Goal: Check status: Check status

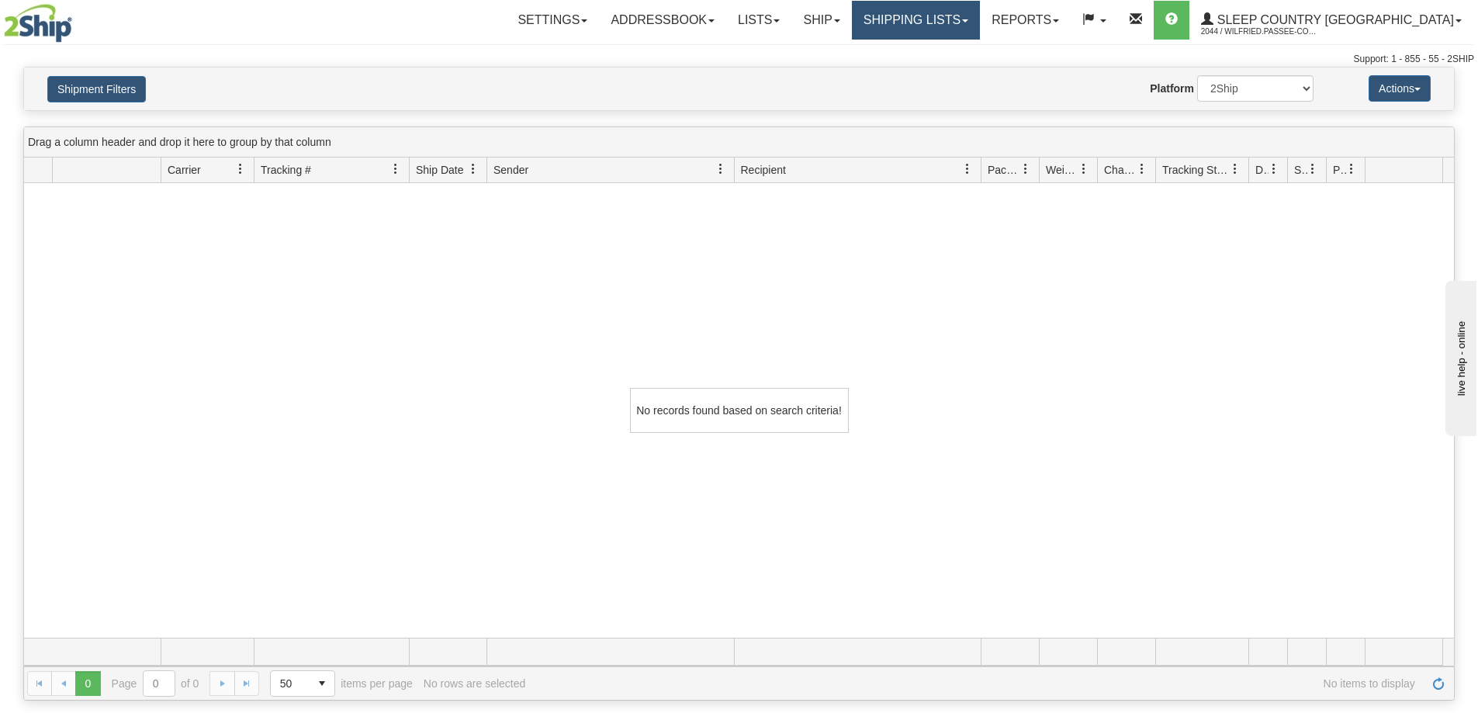
click at [980, 17] on link "Shipping lists" at bounding box center [916, 20] width 128 height 39
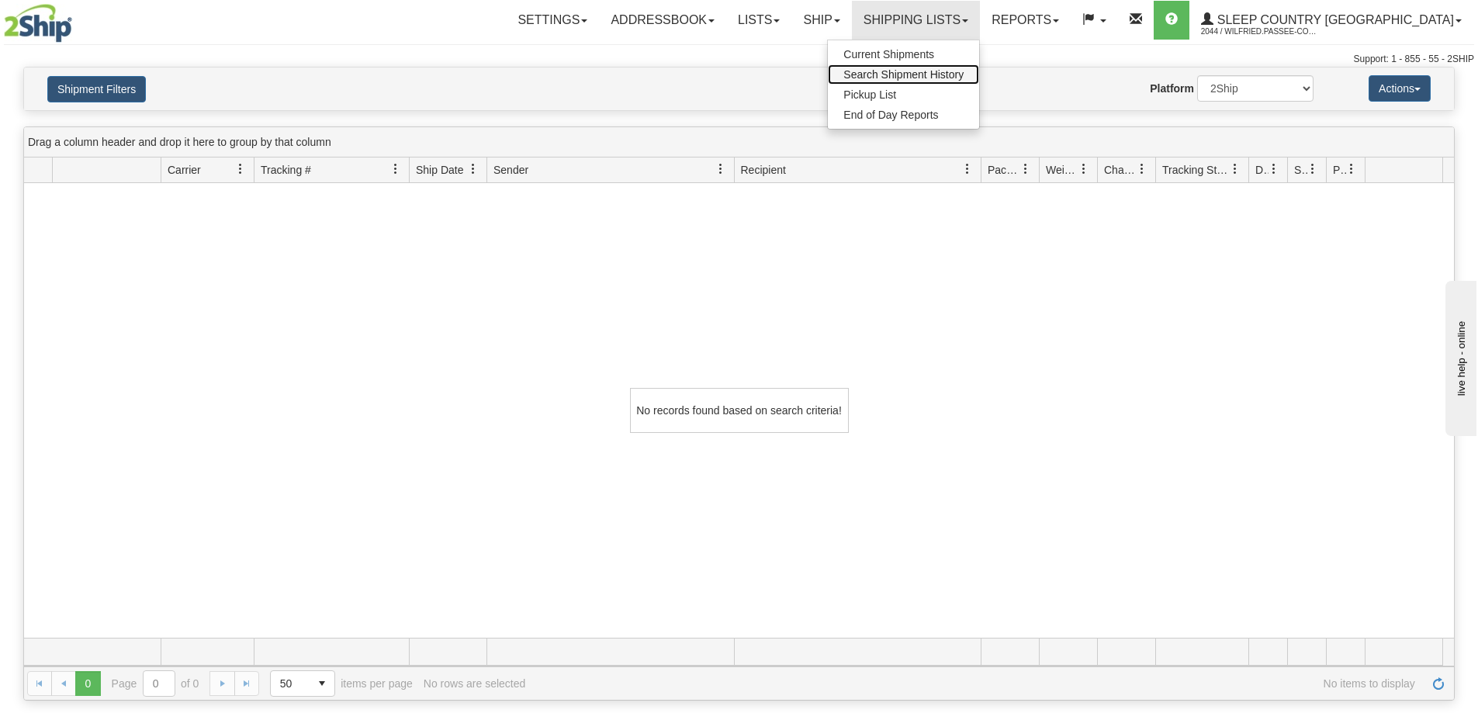
click at [964, 78] on span "Search Shipment History" at bounding box center [903, 74] width 120 height 12
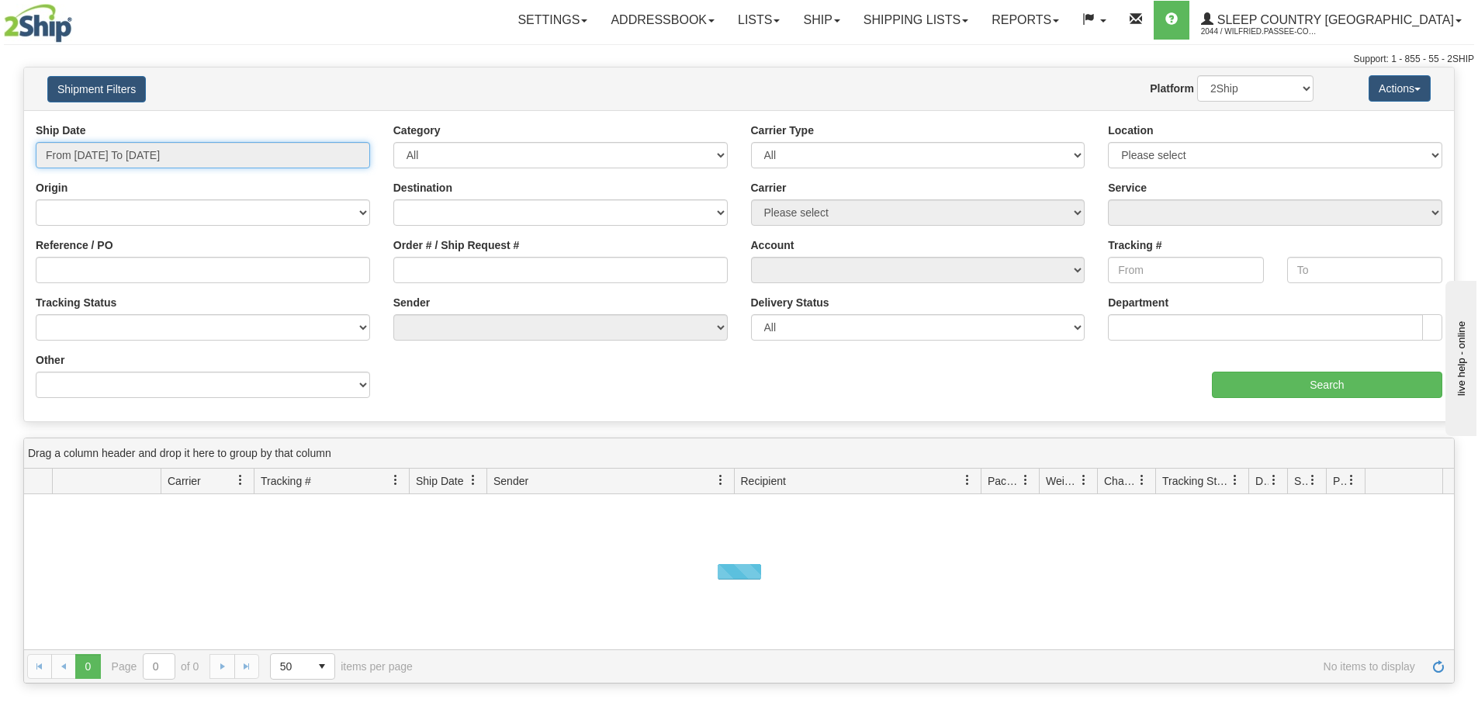
click at [179, 144] on input "From 09/24/2025 To 09/25/2025" at bounding box center [203, 155] width 334 height 26
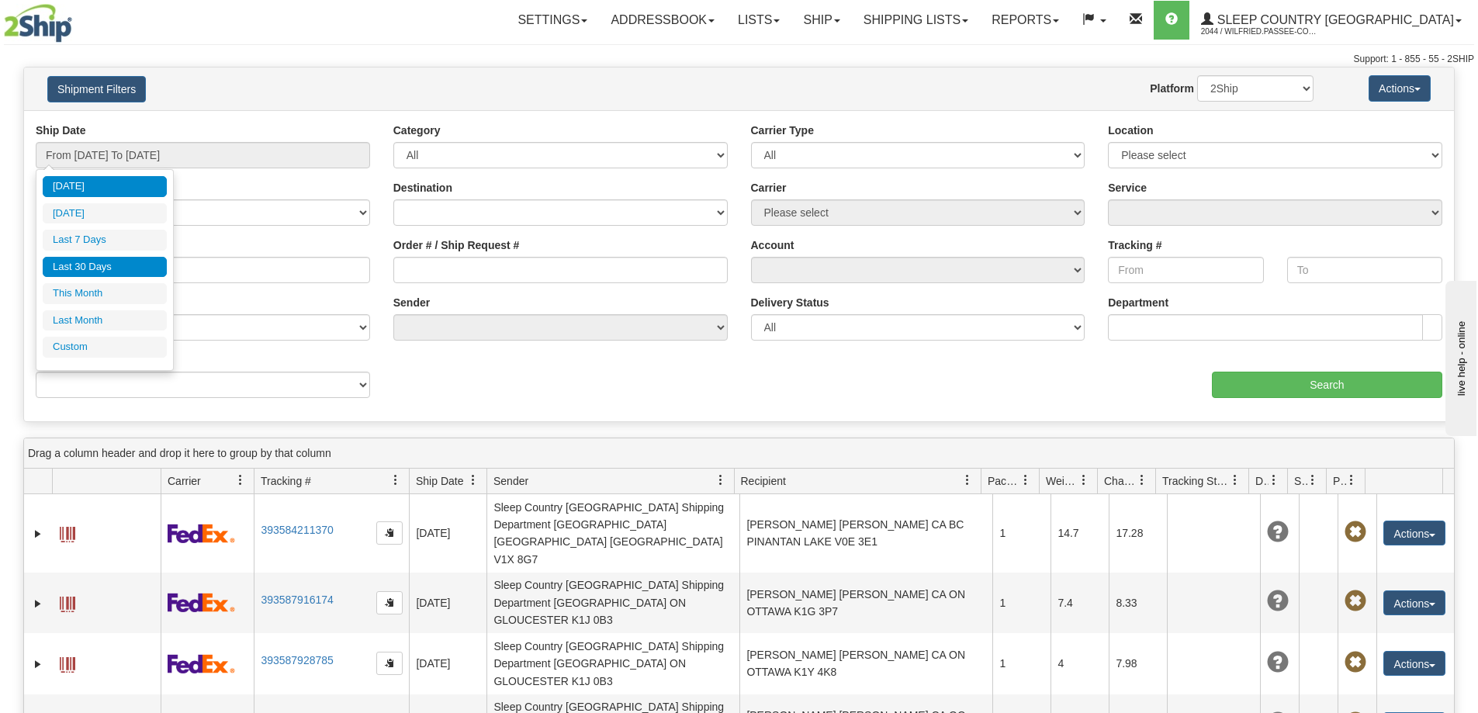
click at [130, 266] on li "Last 30 Days" at bounding box center [105, 267] width 124 height 21
type input "From [DATE] To [DATE]"
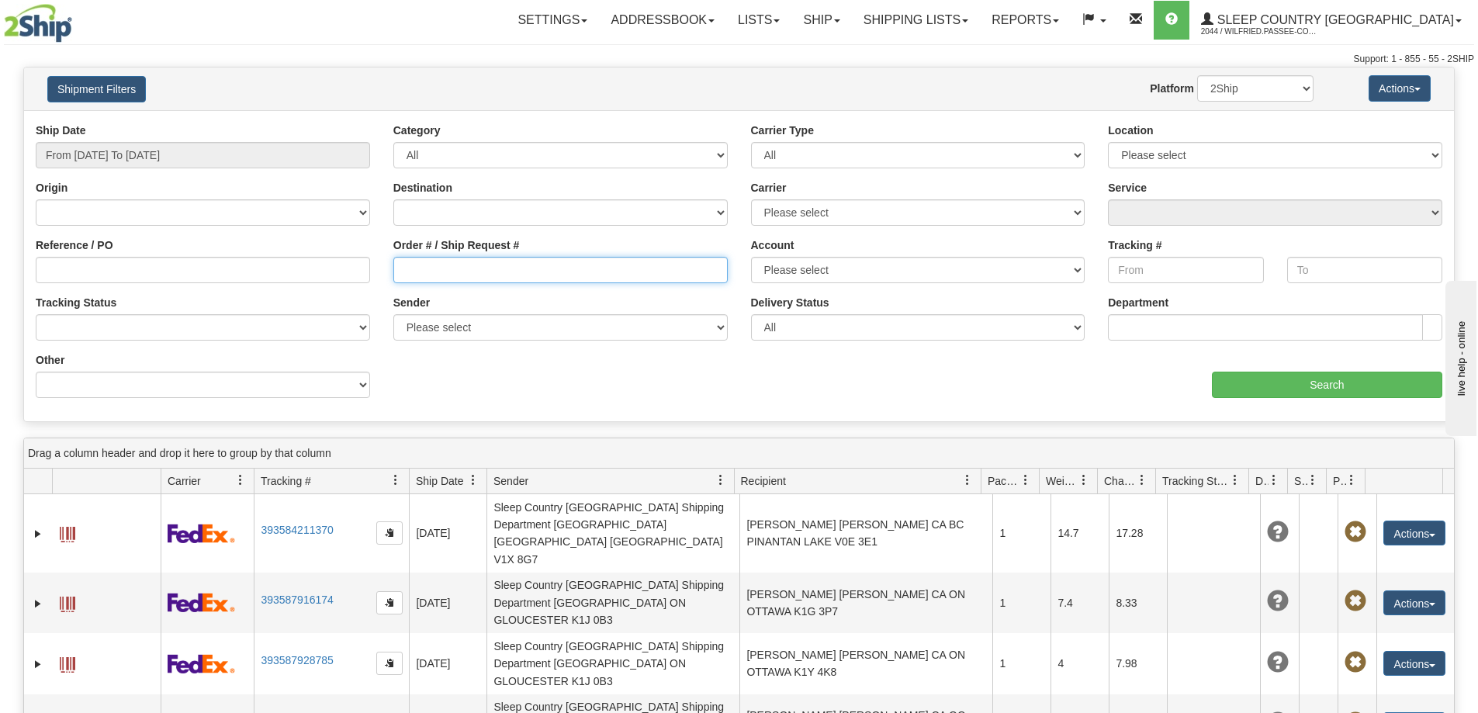
drag, startPoint x: 469, startPoint y: 263, endPoint x: 547, endPoint y: 276, distance: 78.7
click at [470, 265] on input "Order # / Ship Request #" at bounding box center [560, 270] width 334 height 26
paste input "9000I021107"
type input "9000I021107"
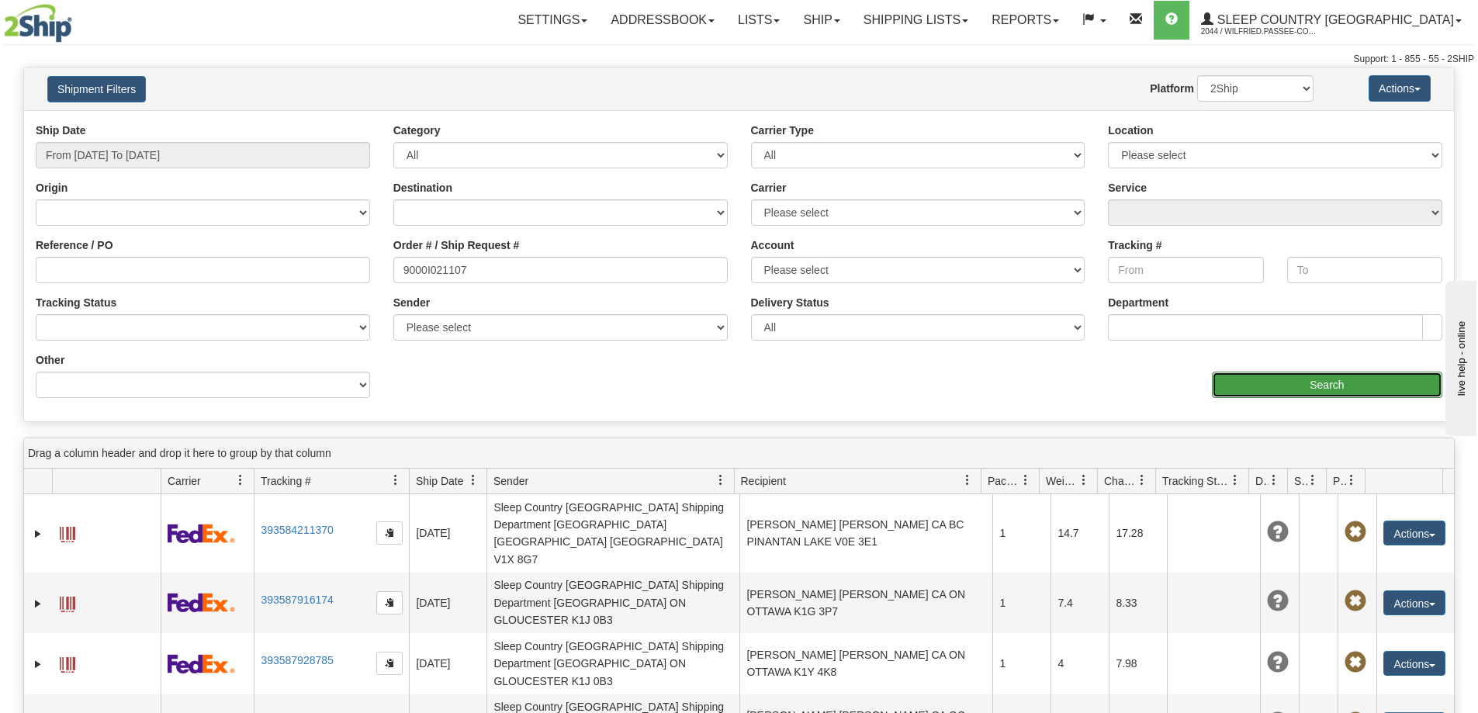
click at [1279, 383] on input "Search" at bounding box center [1327, 385] width 230 height 26
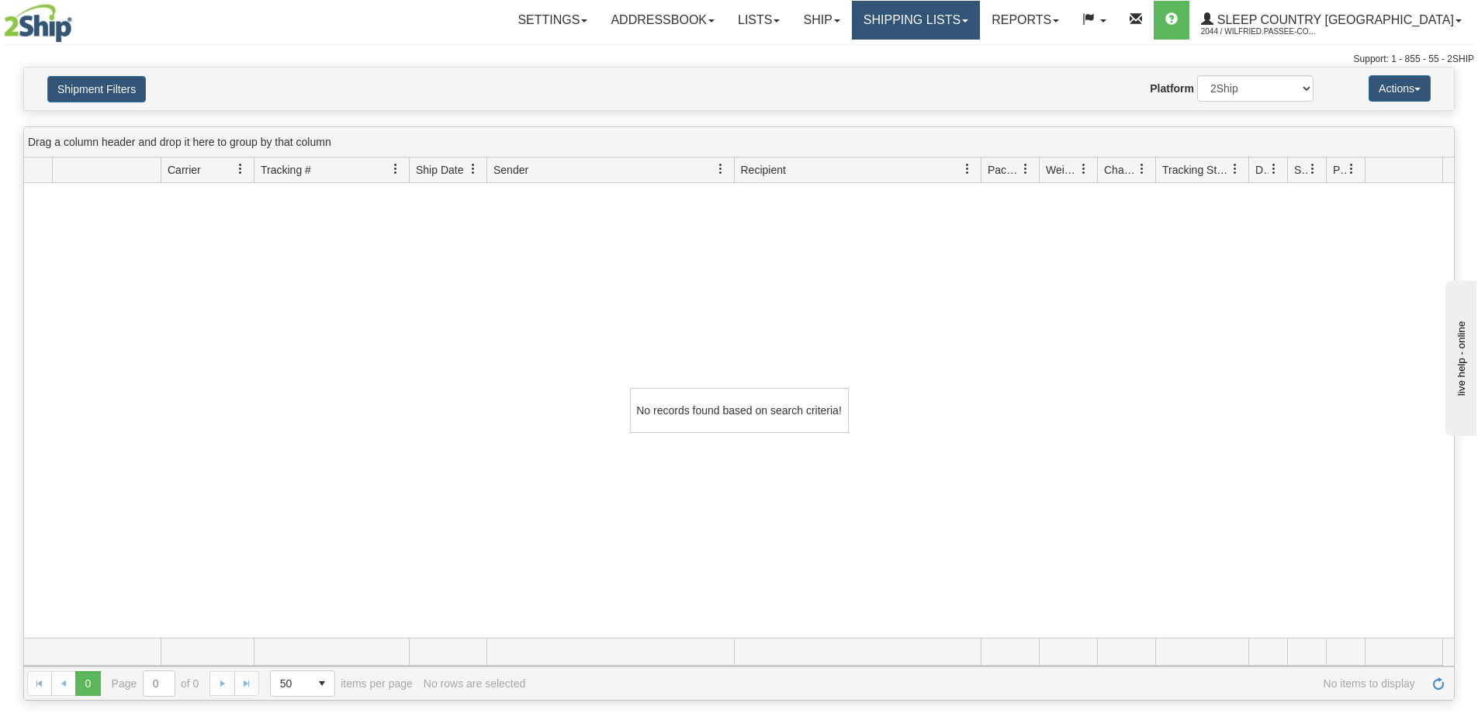
click at [979, 30] on link "Shipping lists" at bounding box center [916, 20] width 128 height 39
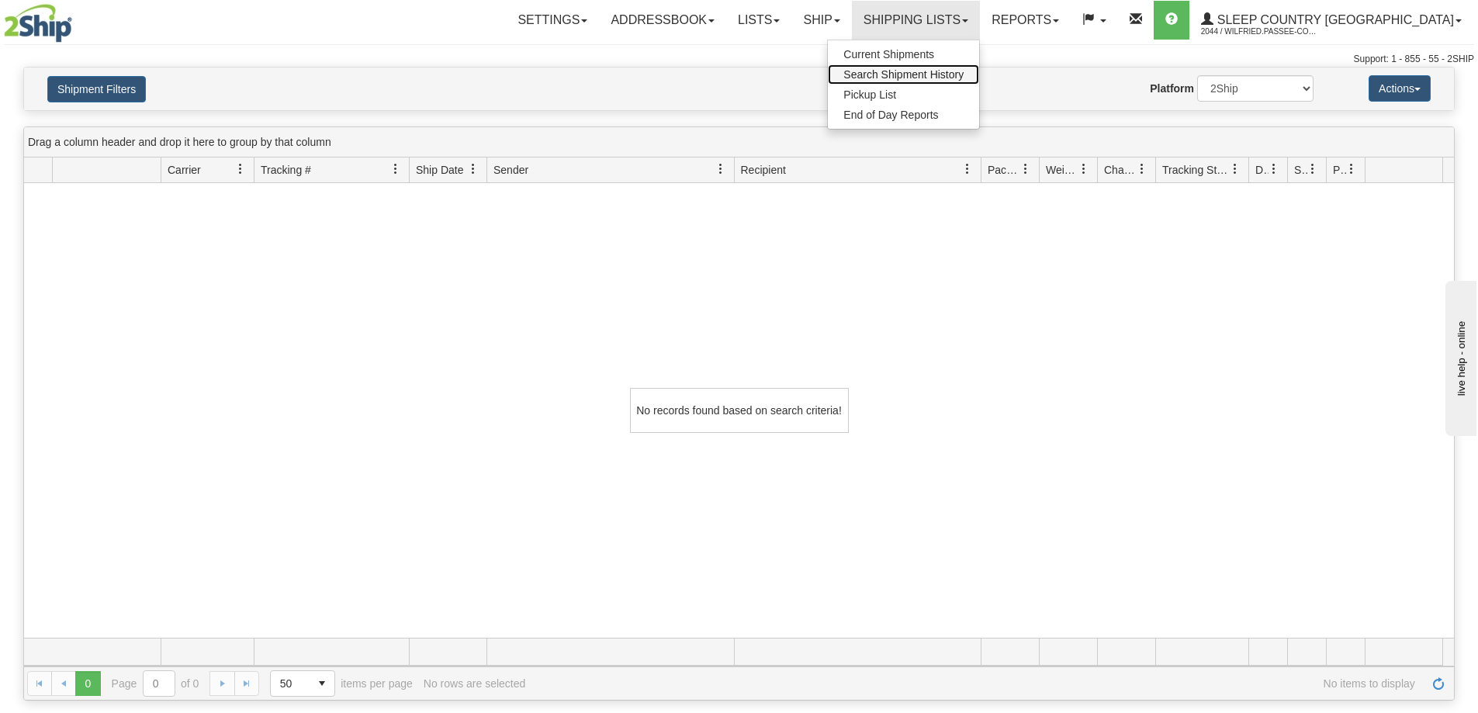
click at [964, 77] on span "Search Shipment History" at bounding box center [903, 74] width 120 height 12
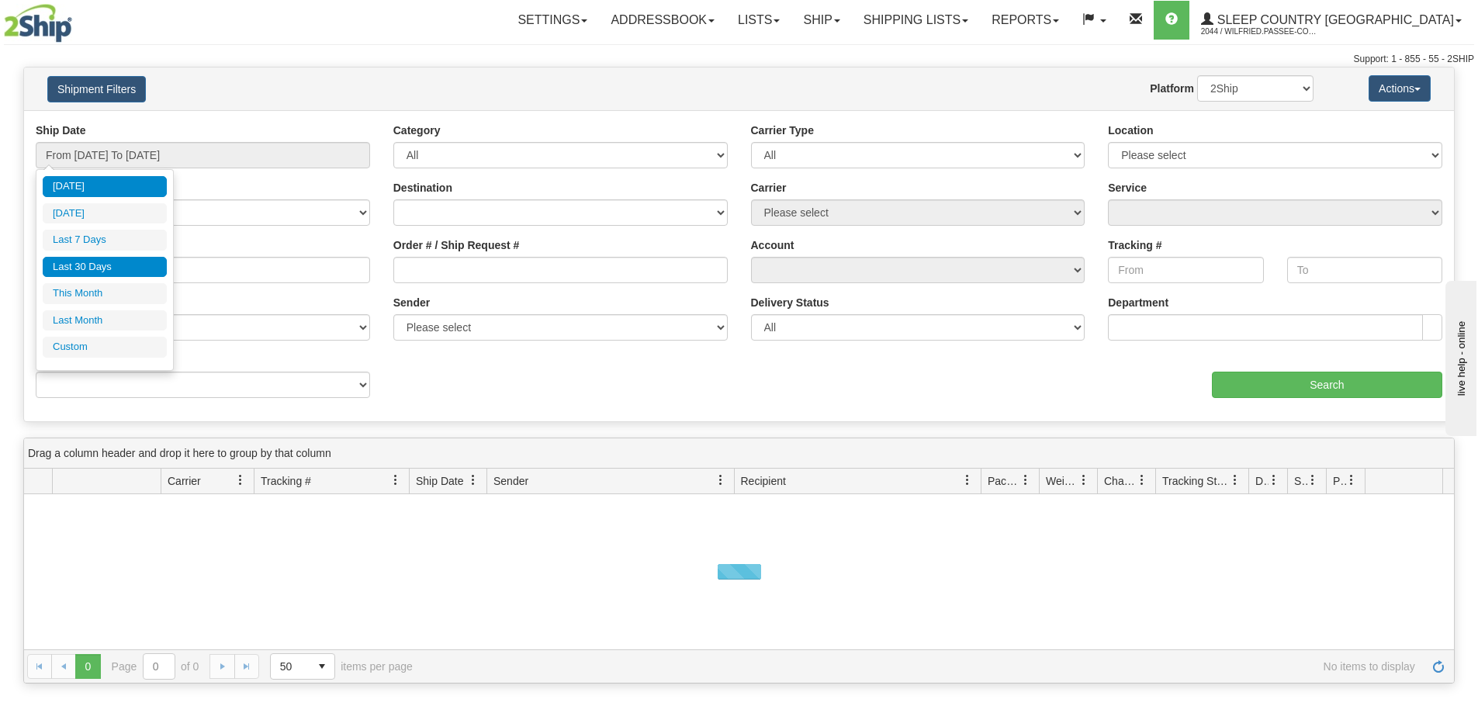
click at [110, 259] on li "Last 30 Days" at bounding box center [105, 267] width 124 height 21
type input "From [DATE] To [DATE]"
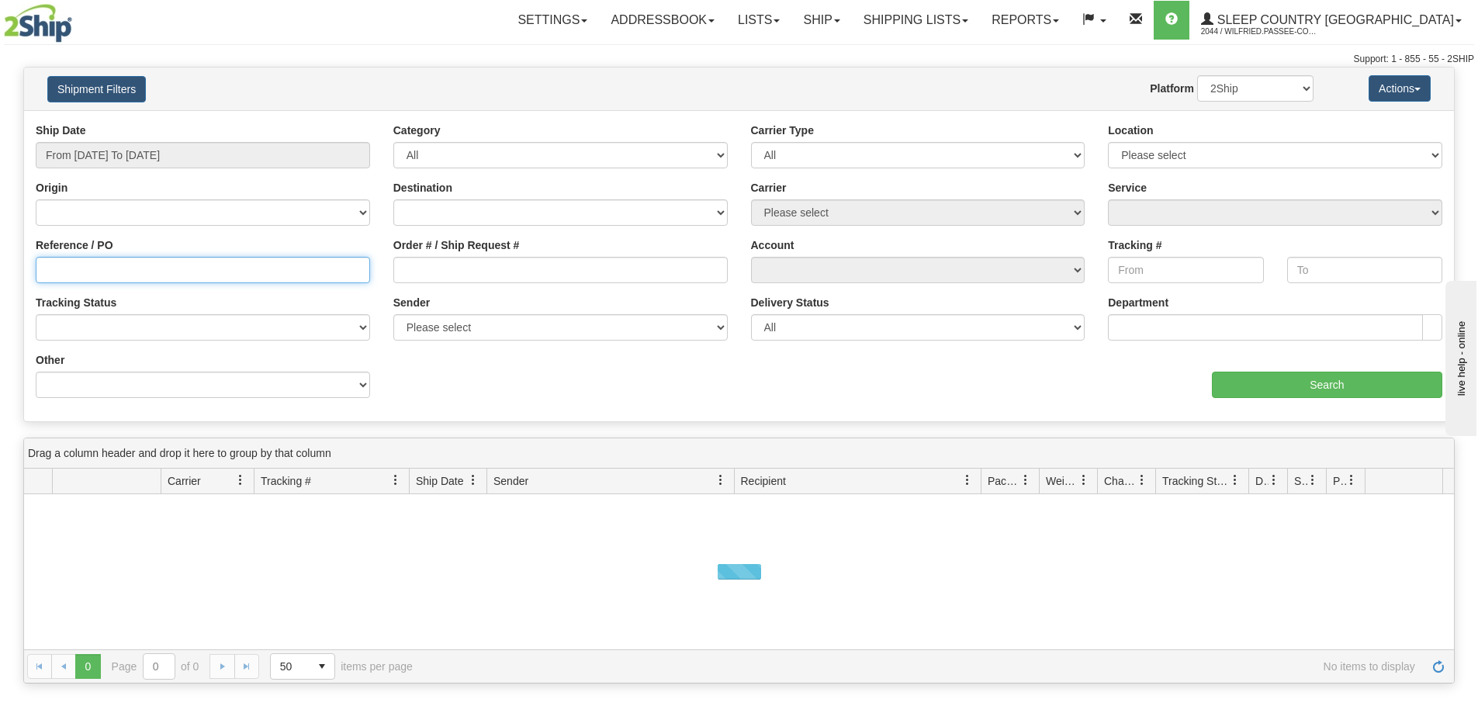
click at [117, 279] on input "Reference / PO" at bounding box center [203, 270] width 334 height 26
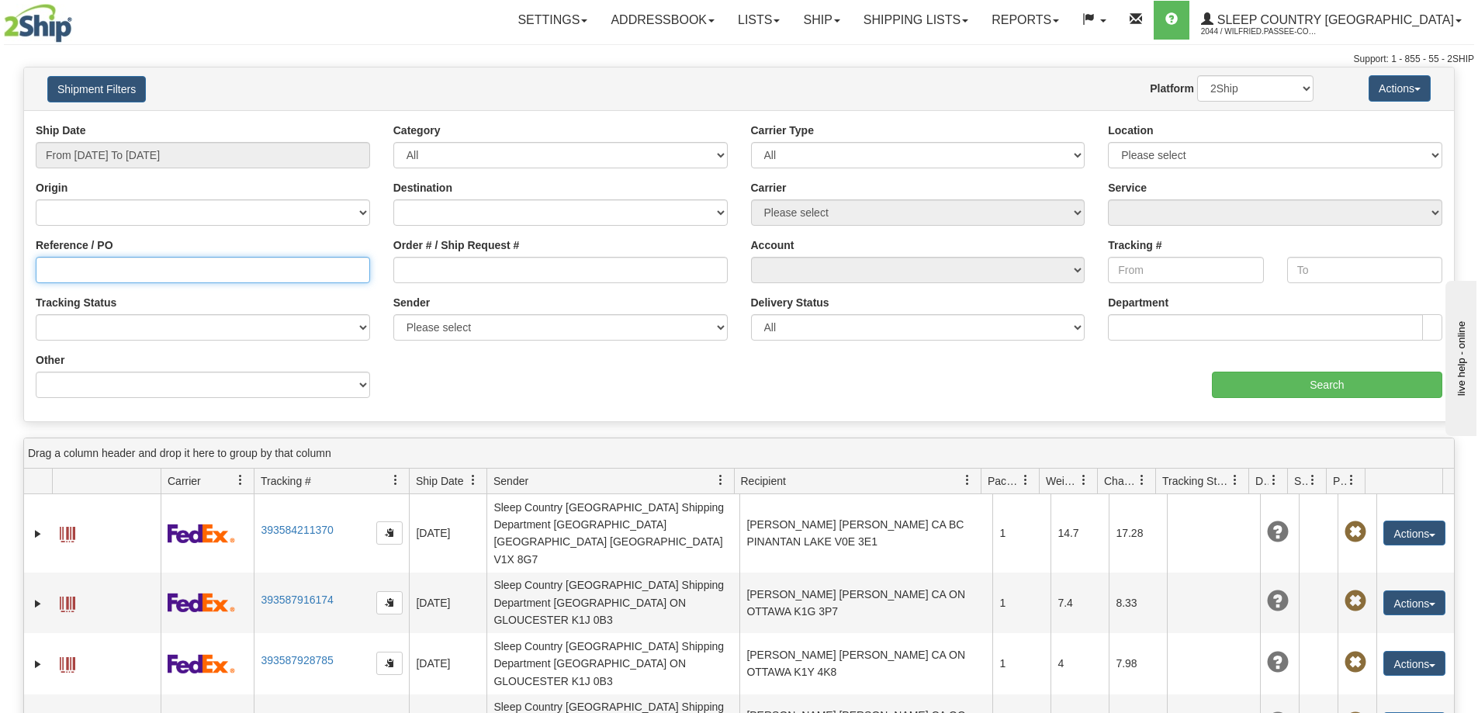
paste input "9000I021107"
type input "9000I021107"
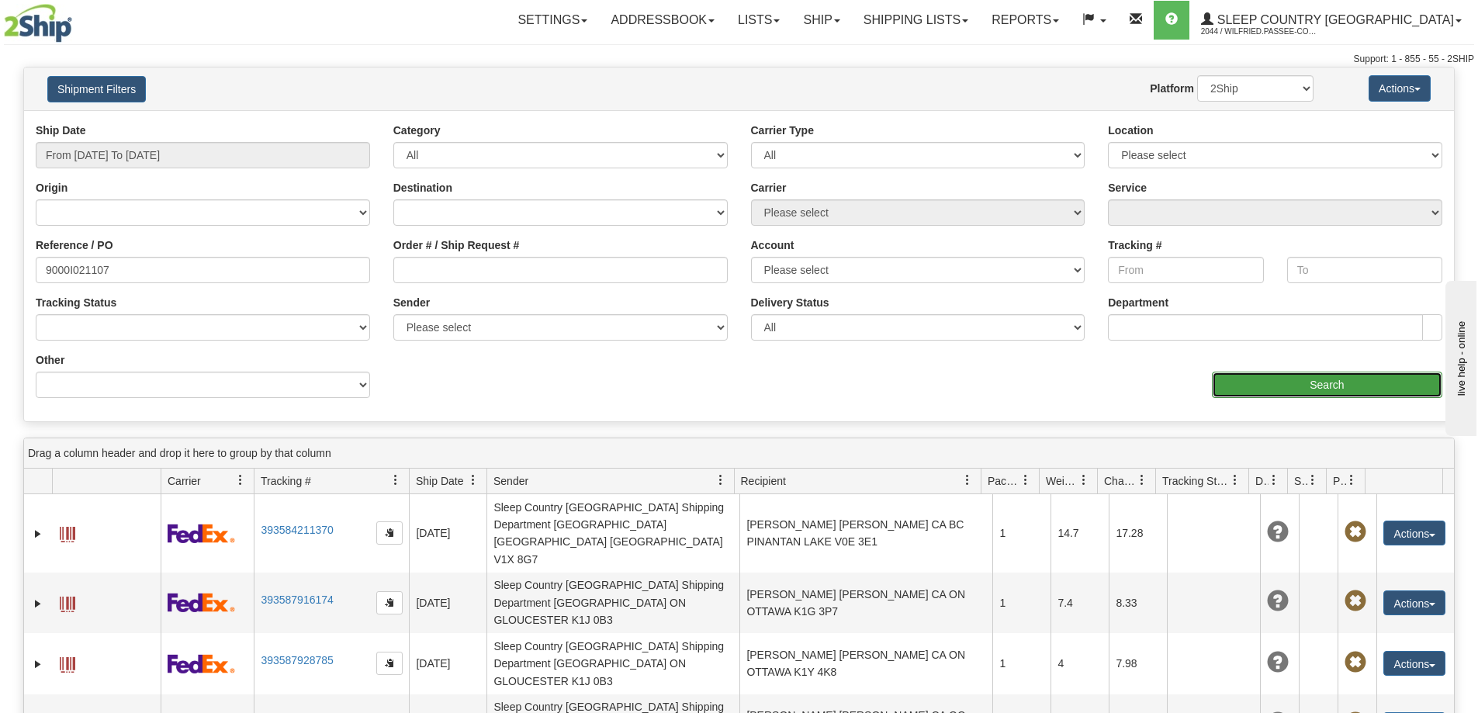
click at [1282, 391] on input "Search" at bounding box center [1327, 385] width 230 height 26
